Goal: Task Accomplishment & Management: Manage account settings

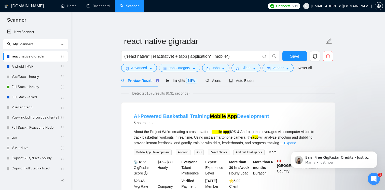
click at [175, 116] on link "AI-Powered Basketball Training Mobile App Development" at bounding box center [201, 116] width 135 height 6
click at [249, 81] on span "Auto Bidder" at bounding box center [241, 81] width 25 height 4
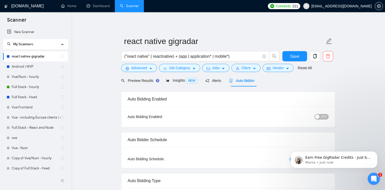
checkbox input "true"
click at [325, 117] on span "OFF" at bounding box center [324, 117] width 6 height 6
click at [295, 54] on span "Save" at bounding box center [294, 56] width 9 height 6
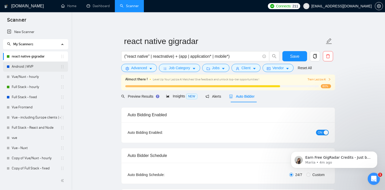
click at [26, 68] on link "Android | MVP" at bounding box center [36, 67] width 49 height 10
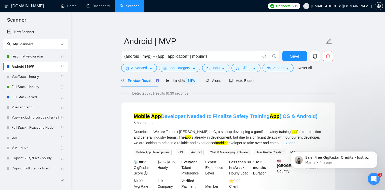
click at [205, 116] on link "Mobile App Developer Needed to Finalize Safety Training App (iOS & Android)" at bounding box center [226, 116] width 184 height 6
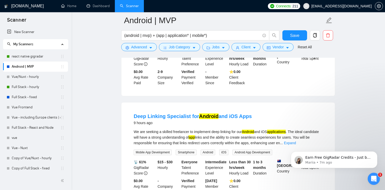
scroll to position [121, 0]
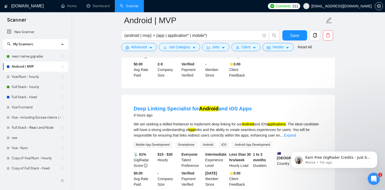
click at [376, 176] on div "Open Intercom Messenger" at bounding box center [373, 178] width 17 height 17
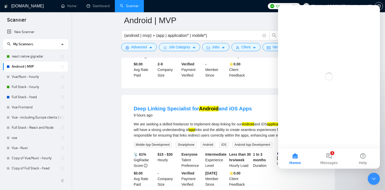
scroll to position [0, 0]
click at [327, 153] on button "1 Messages" at bounding box center [329, 158] width 34 height 20
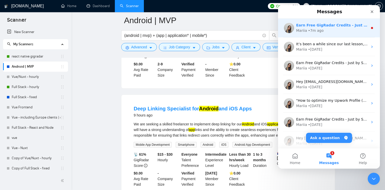
click at [329, 28] on div "Mariia • 7m ago" at bounding box center [332, 30] width 72 height 5
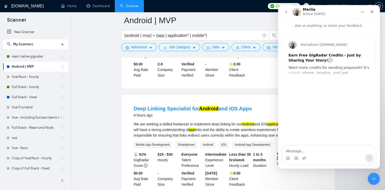
click at [374, 180] on icon "Close Intercom Messenger" at bounding box center [373, 179] width 6 height 6
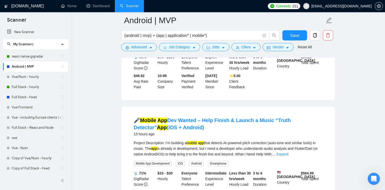
scroll to position [64, 0]
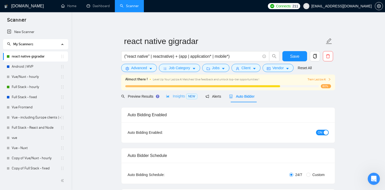
checkbox input "true"
click at [183, 95] on span "Insights NEW" at bounding box center [181, 96] width 31 height 4
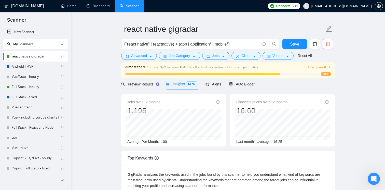
scroll to position [7, 0]
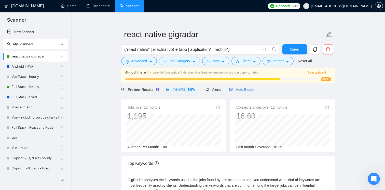
click at [240, 88] on span "Auto Bidder" at bounding box center [241, 90] width 25 height 4
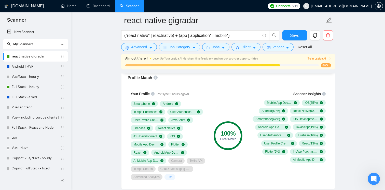
scroll to position [333, 0]
